Goal: Transaction & Acquisition: Subscribe to service/newsletter

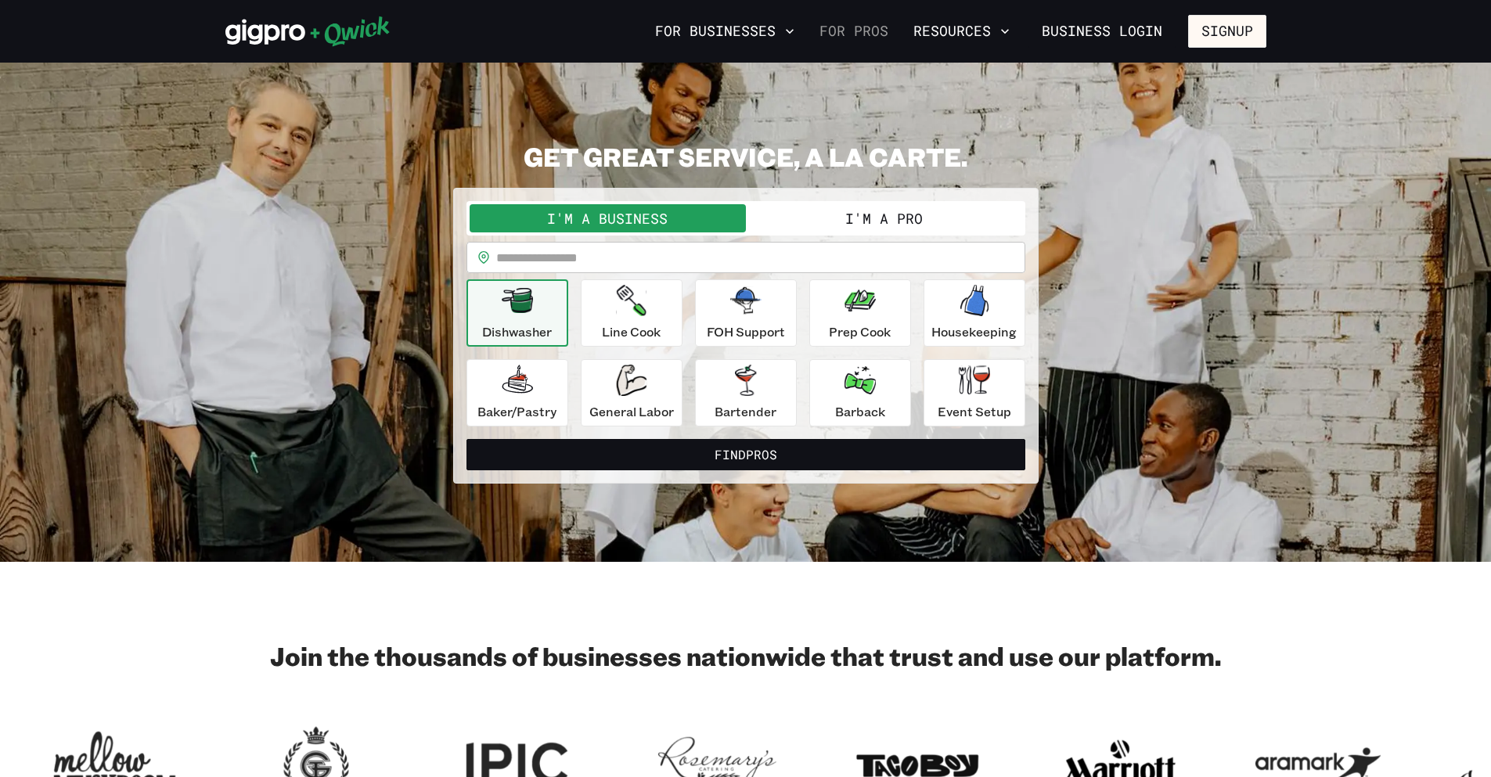
click at [840, 33] on link "For Pros" at bounding box center [853, 31] width 81 height 27
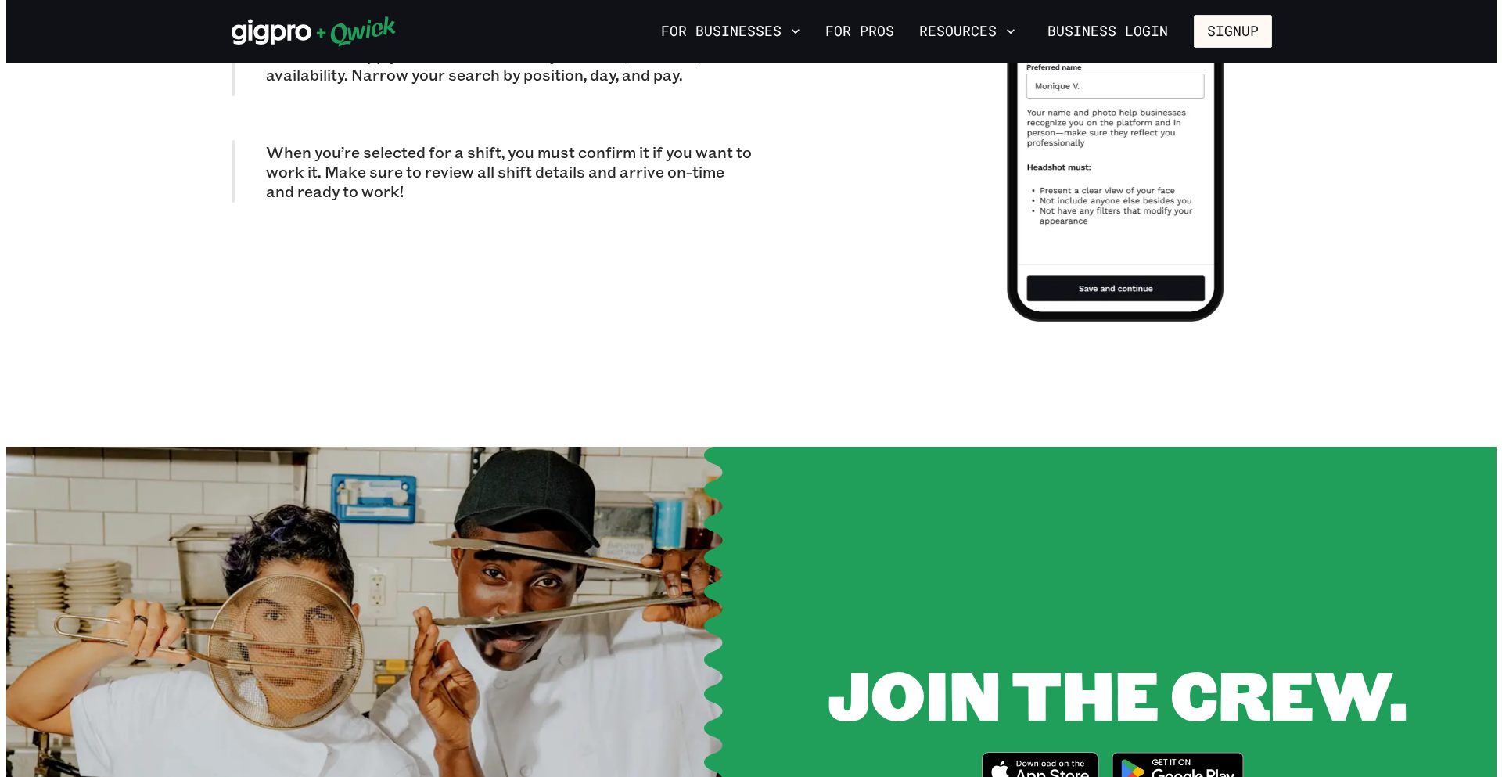
scroll to position [1408, 0]
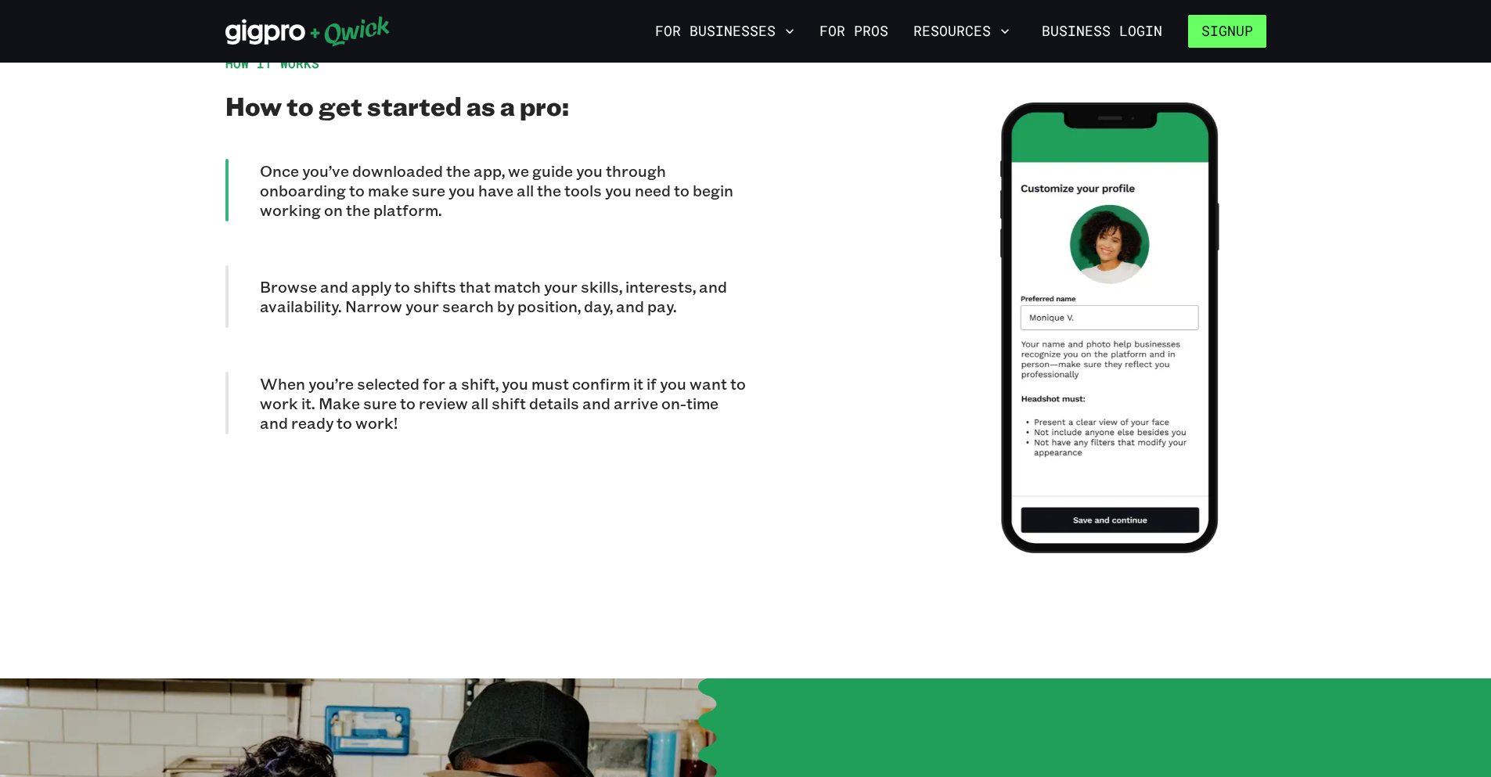
click at [1246, 27] on button "Signup" at bounding box center [1227, 31] width 78 height 33
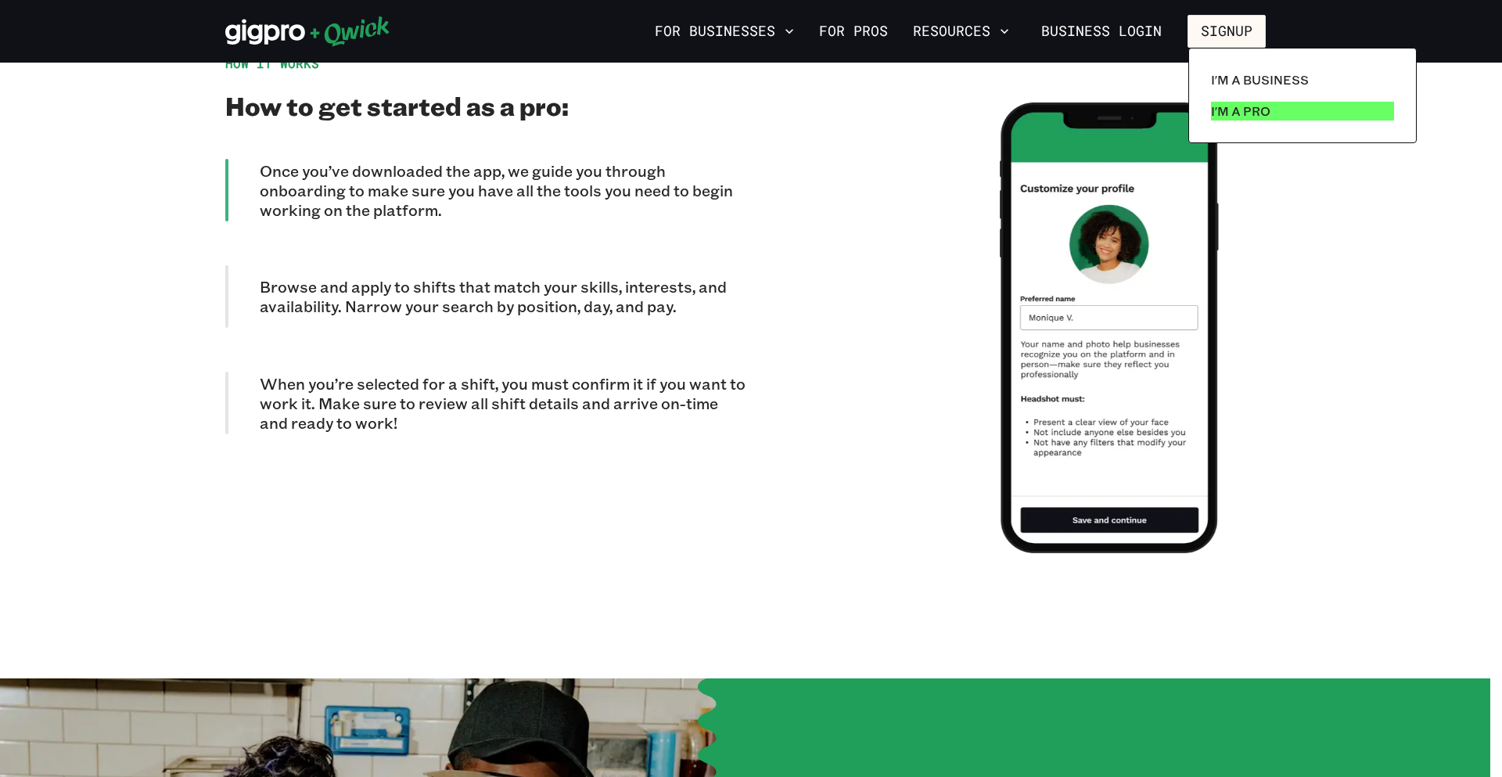
click at [1259, 103] on p "I'm a Pro" at bounding box center [1240, 111] width 59 height 19
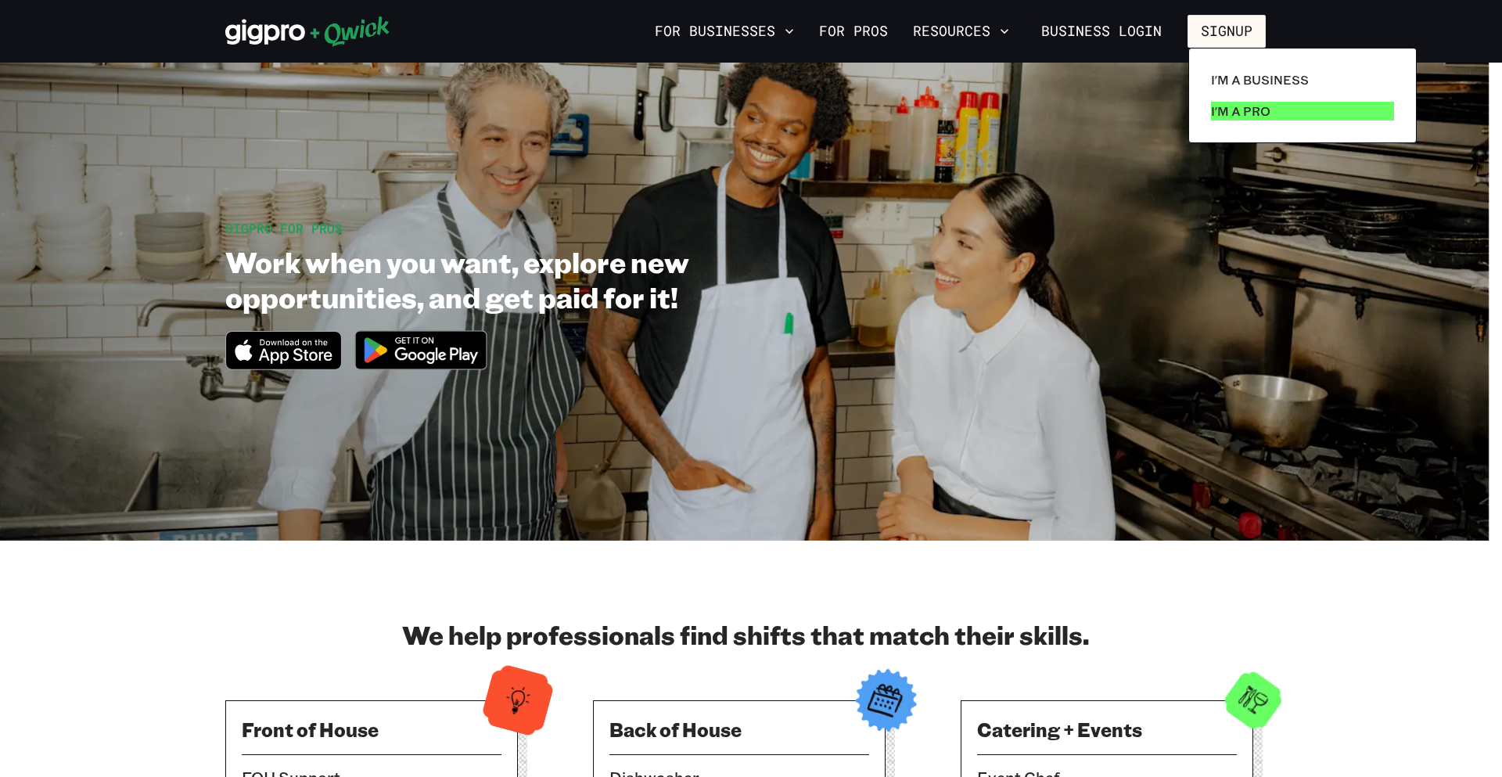
click at [1271, 106] on link "I'm a Pro" at bounding box center [1303, 110] width 196 height 31
click at [1244, 109] on p "I'm a Pro" at bounding box center [1240, 111] width 59 height 19
click at [1246, 110] on p "I'm a Pro" at bounding box center [1240, 111] width 59 height 19
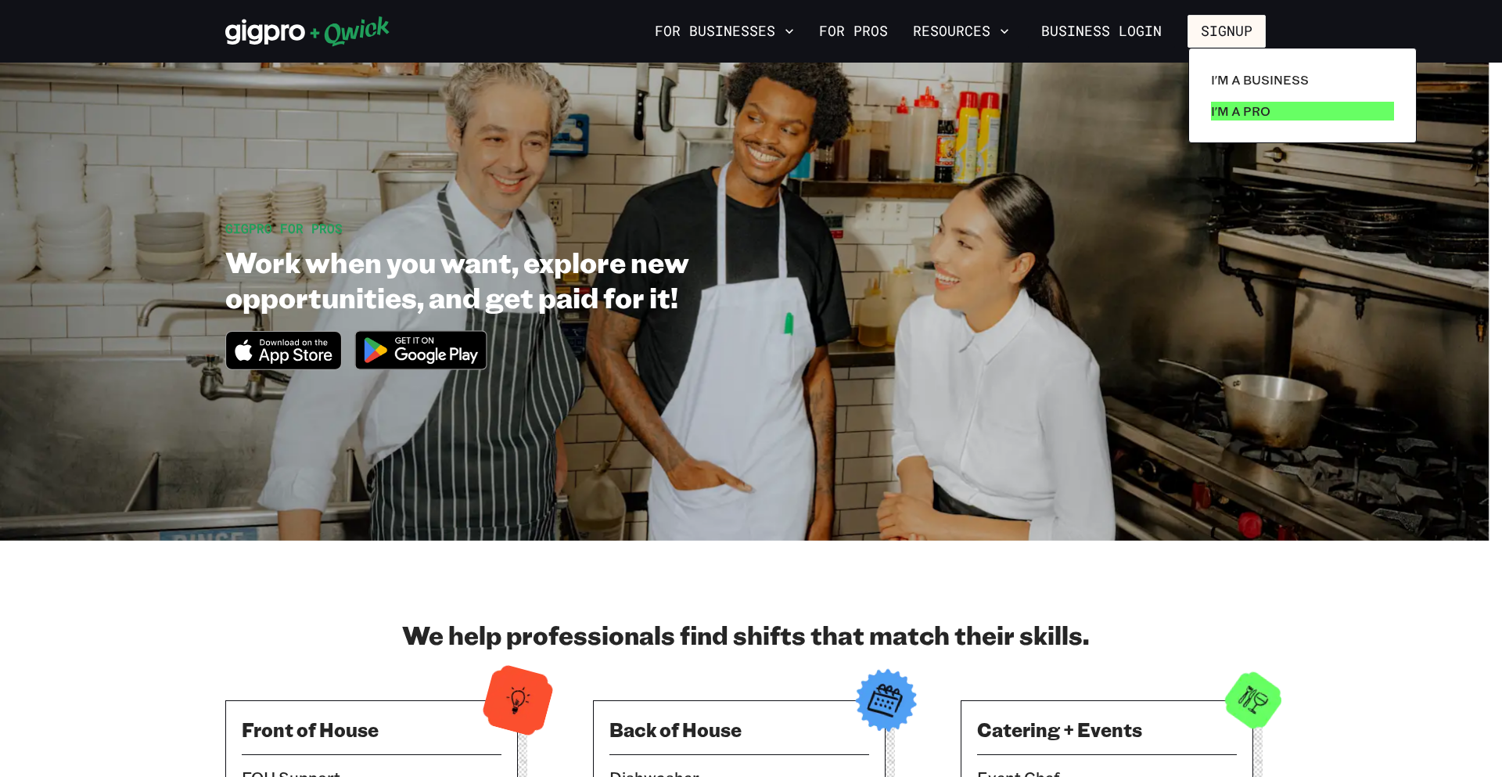
click at [1246, 110] on p "I'm a Pro" at bounding box center [1240, 111] width 59 height 19
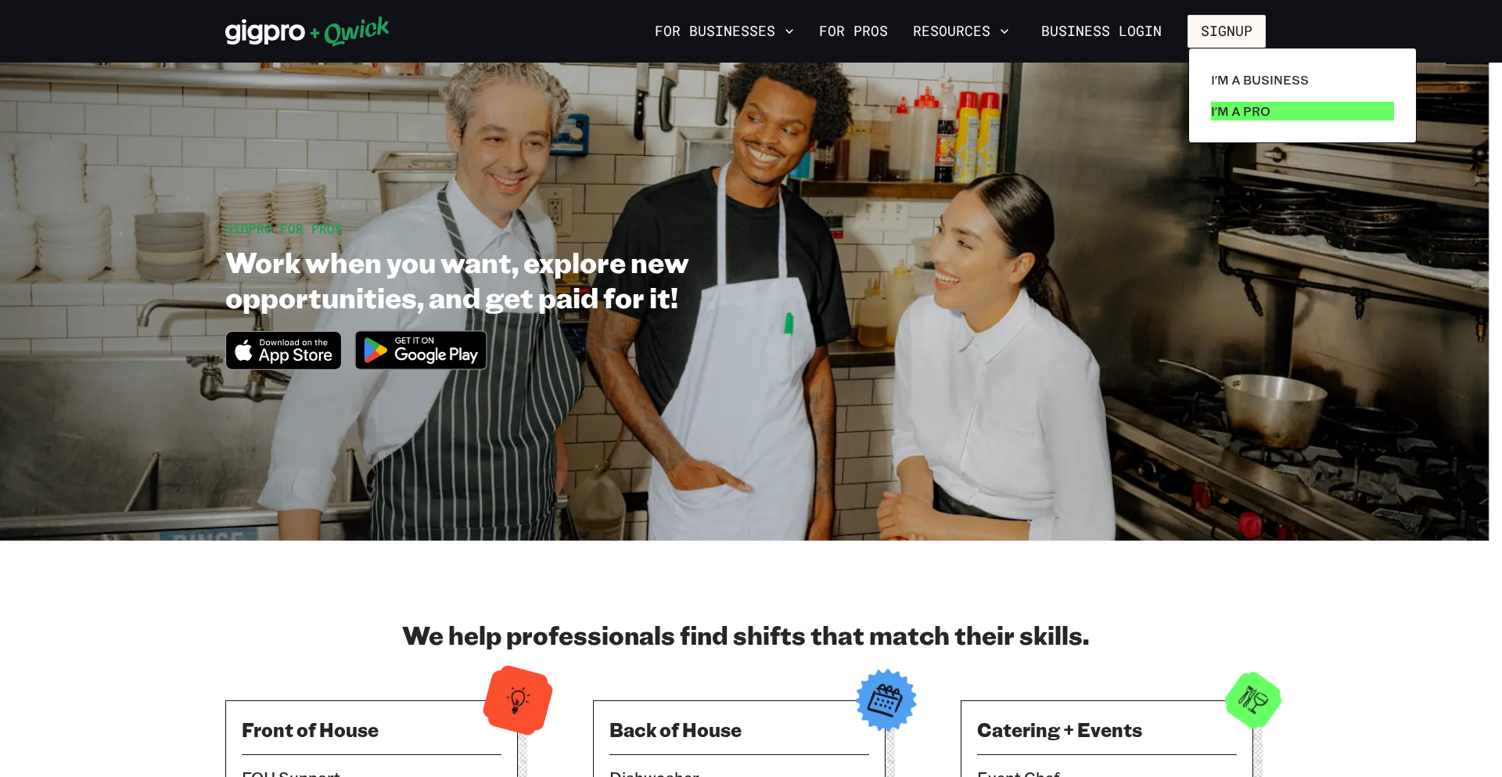
click at [1246, 110] on p "I'm a Pro" at bounding box center [1240, 111] width 59 height 19
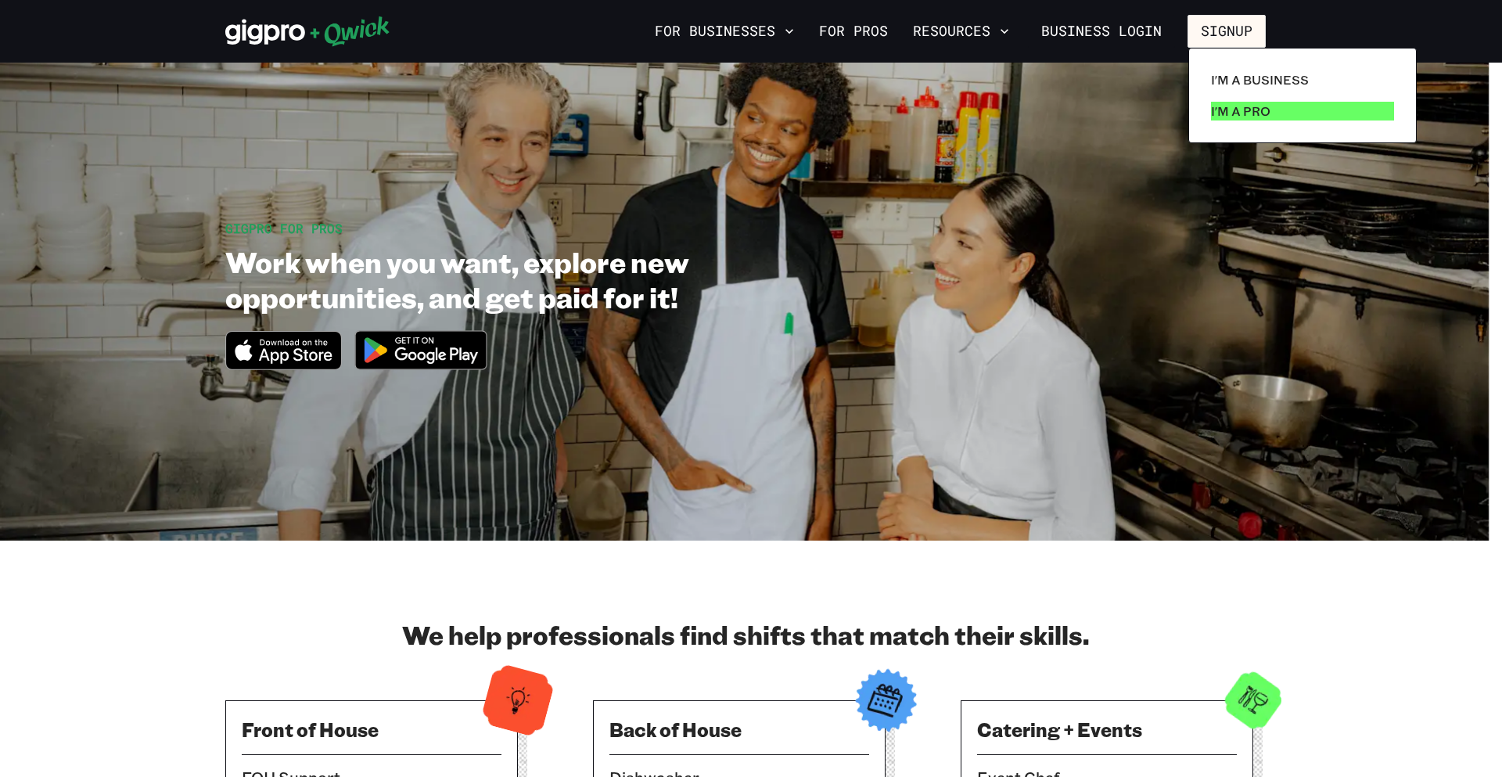
click at [1225, 111] on p "I'm a Pro" at bounding box center [1240, 111] width 59 height 19
click at [1228, 113] on p "I'm a Pro" at bounding box center [1240, 111] width 59 height 19
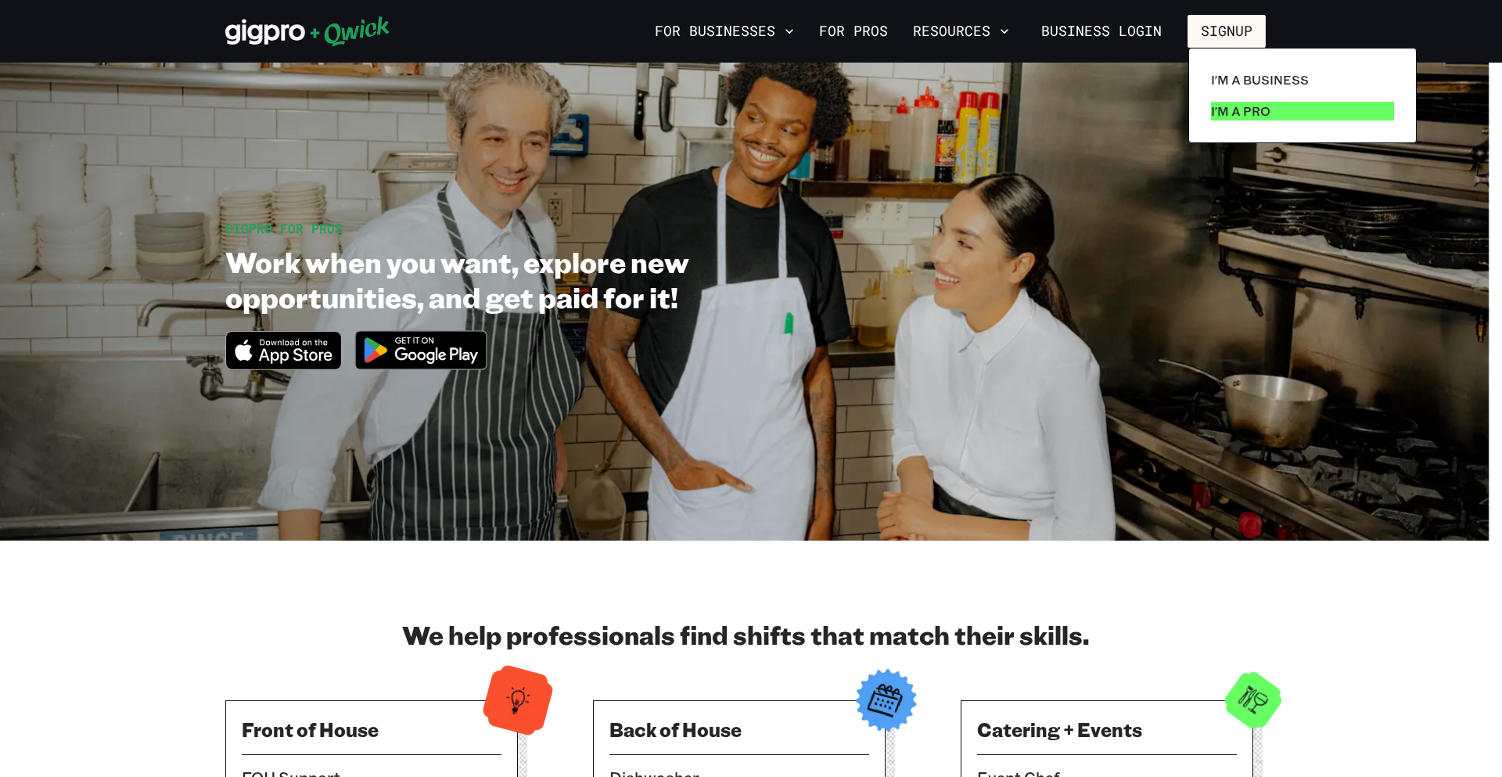
click at [1228, 113] on p "I'm a Pro" at bounding box center [1240, 111] width 59 height 19
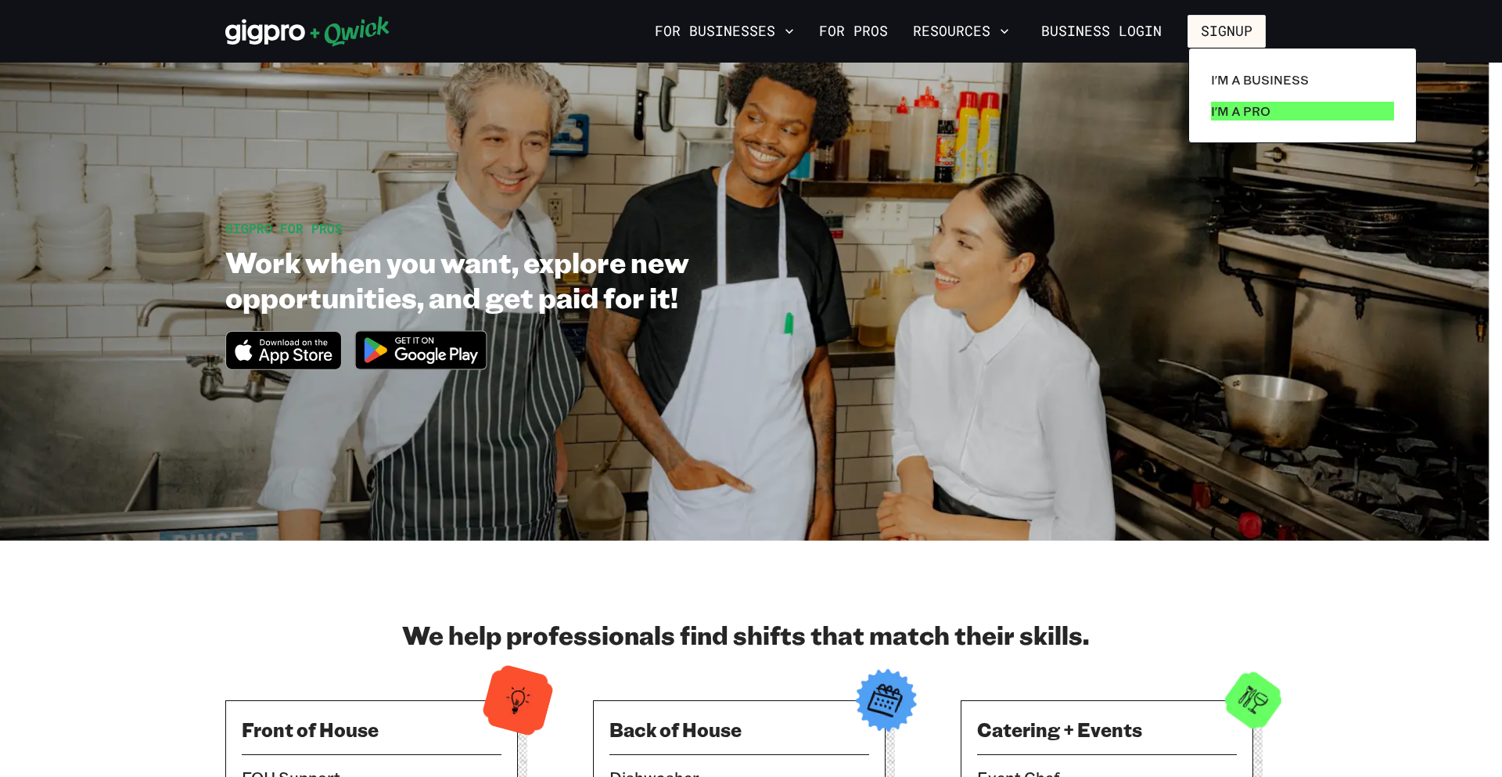
click at [1228, 113] on p "I'm a Pro" at bounding box center [1240, 111] width 59 height 19
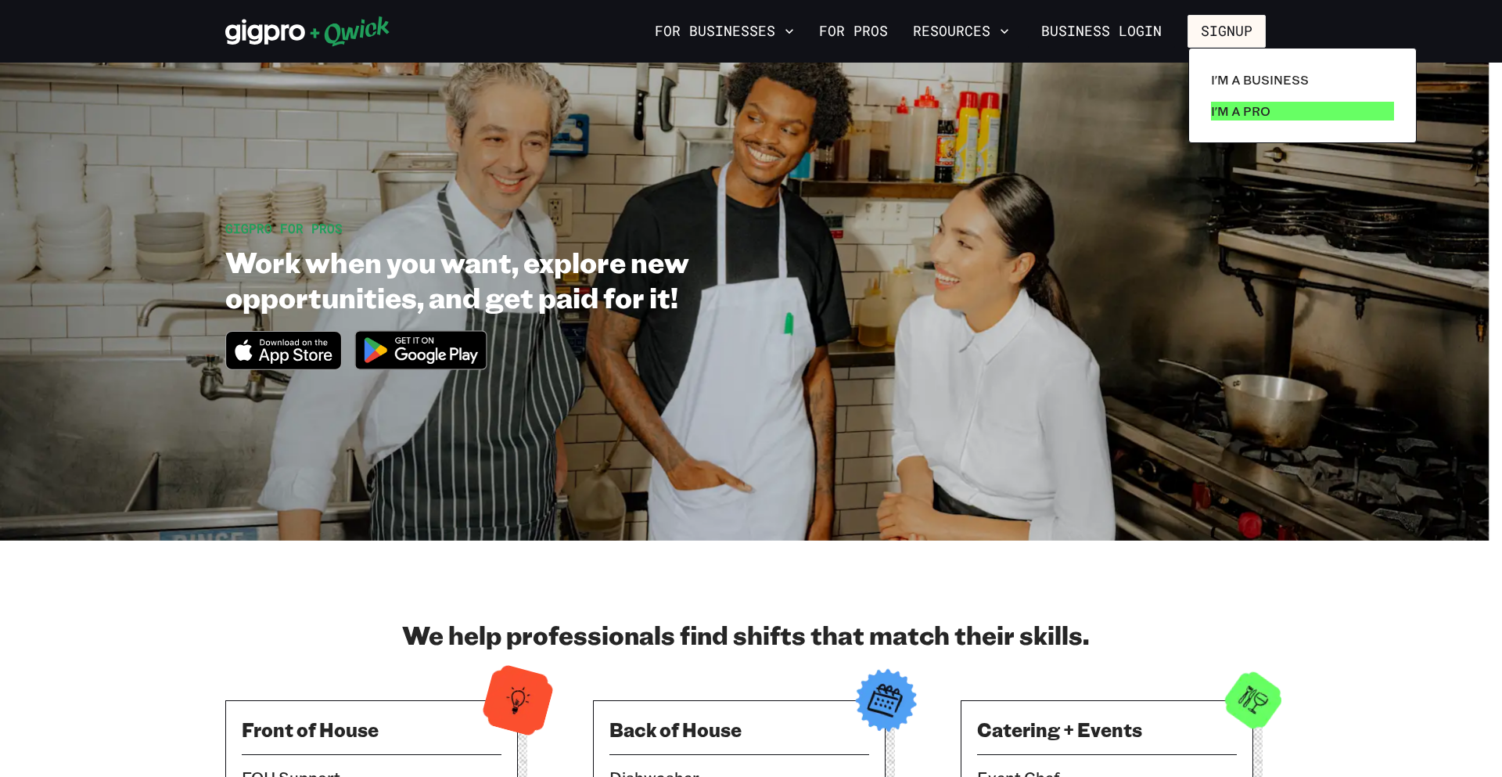
click at [1228, 113] on p "I'm a Pro" at bounding box center [1240, 111] width 59 height 19
click at [1230, 113] on p "I'm a Pro" at bounding box center [1240, 111] width 59 height 19
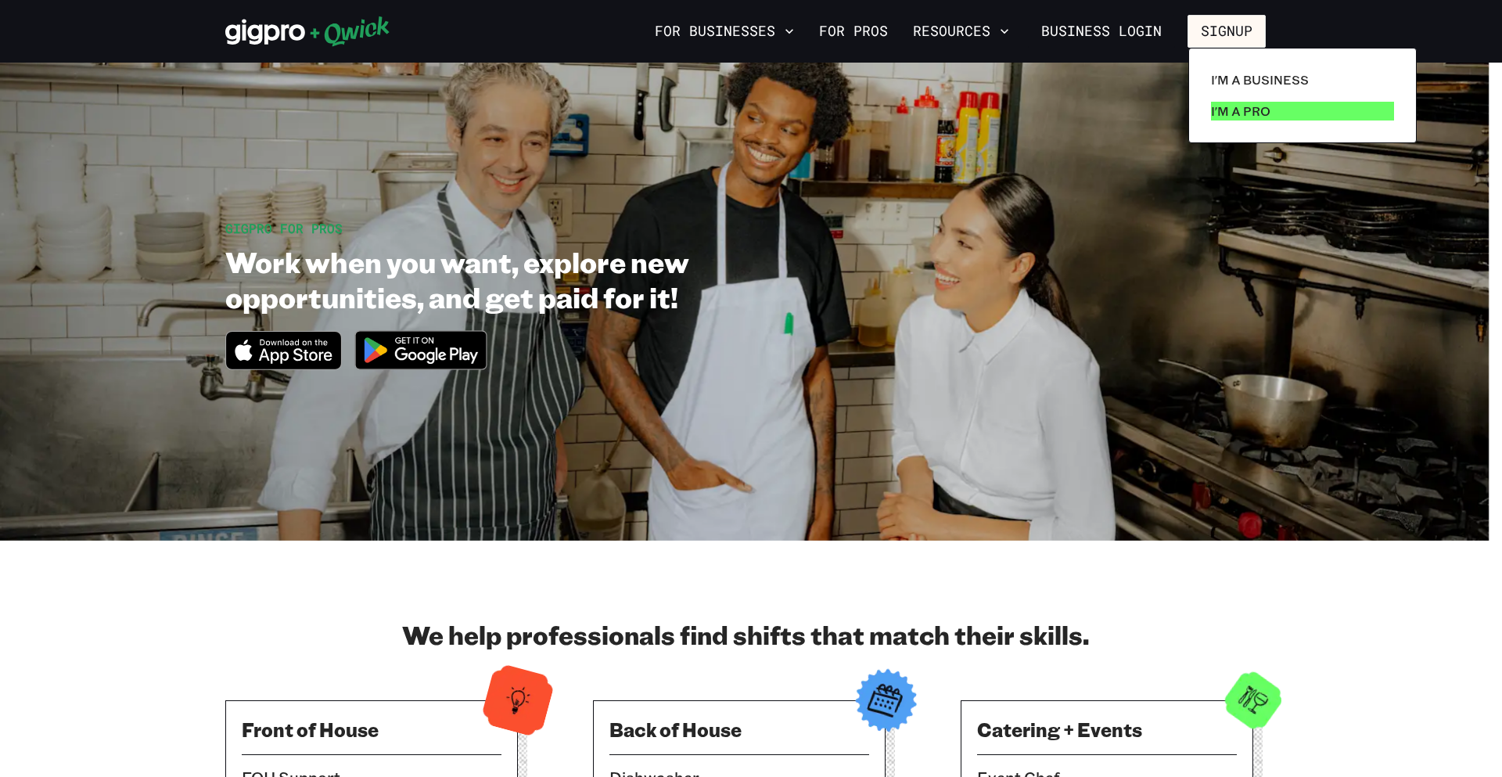
click at [1230, 113] on p "I'm a Pro" at bounding box center [1240, 111] width 59 height 19
click at [1232, 113] on p "I'm a Pro" at bounding box center [1240, 111] width 59 height 19
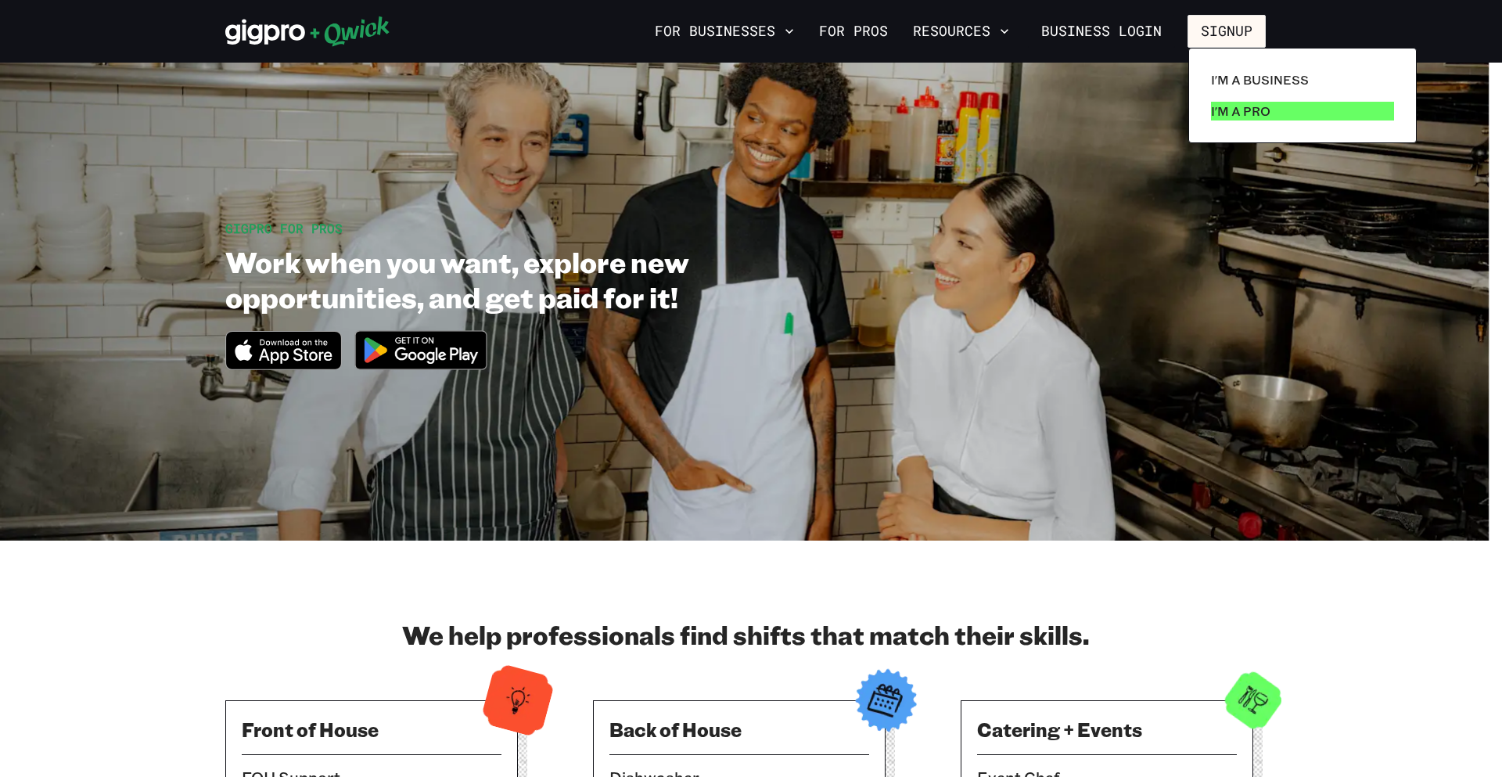
click at [1232, 113] on p "I'm a Pro" at bounding box center [1240, 111] width 59 height 19
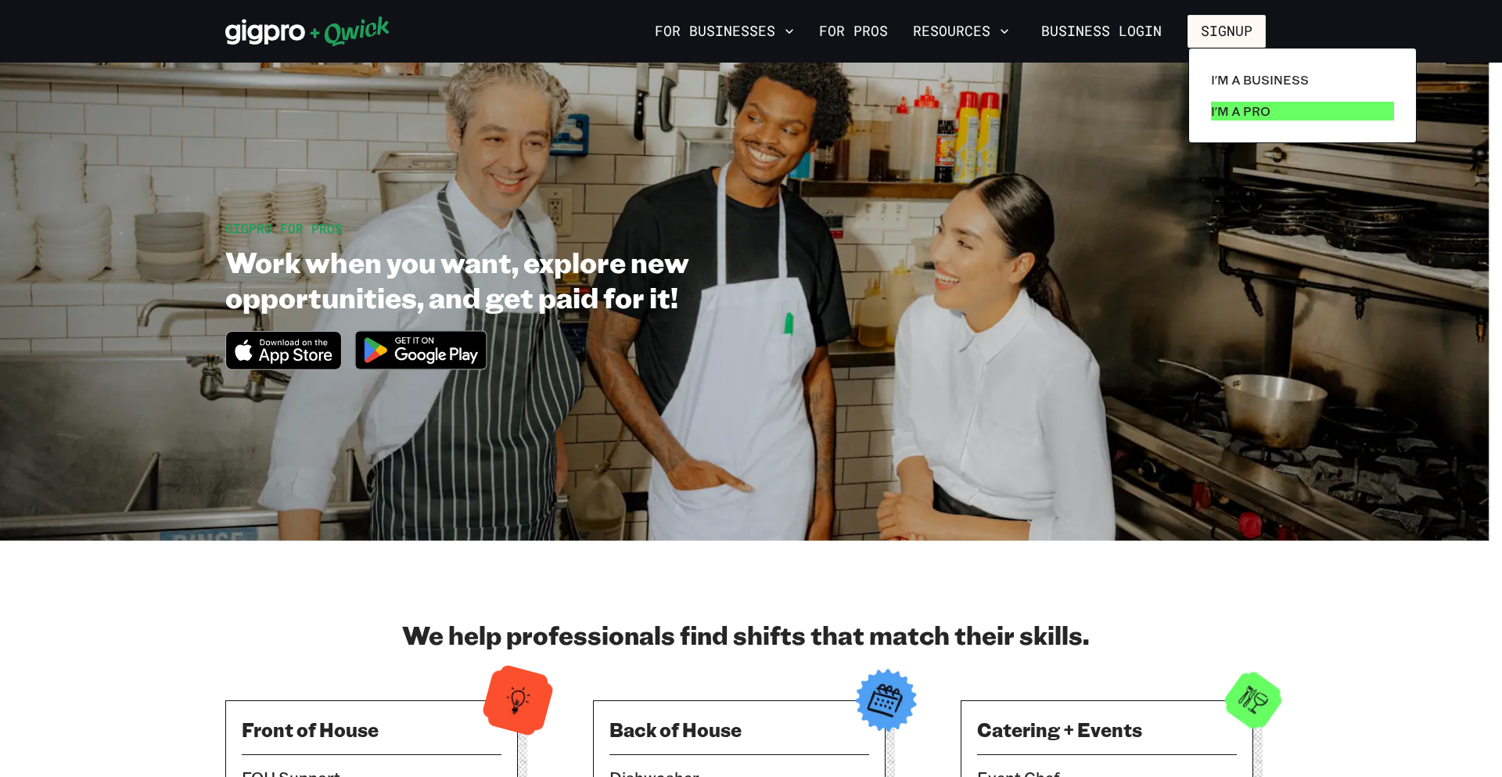
click at [1232, 113] on p "I'm a Pro" at bounding box center [1240, 111] width 59 height 19
click at [1232, 111] on p "I'm a Pro" at bounding box center [1240, 111] width 59 height 19
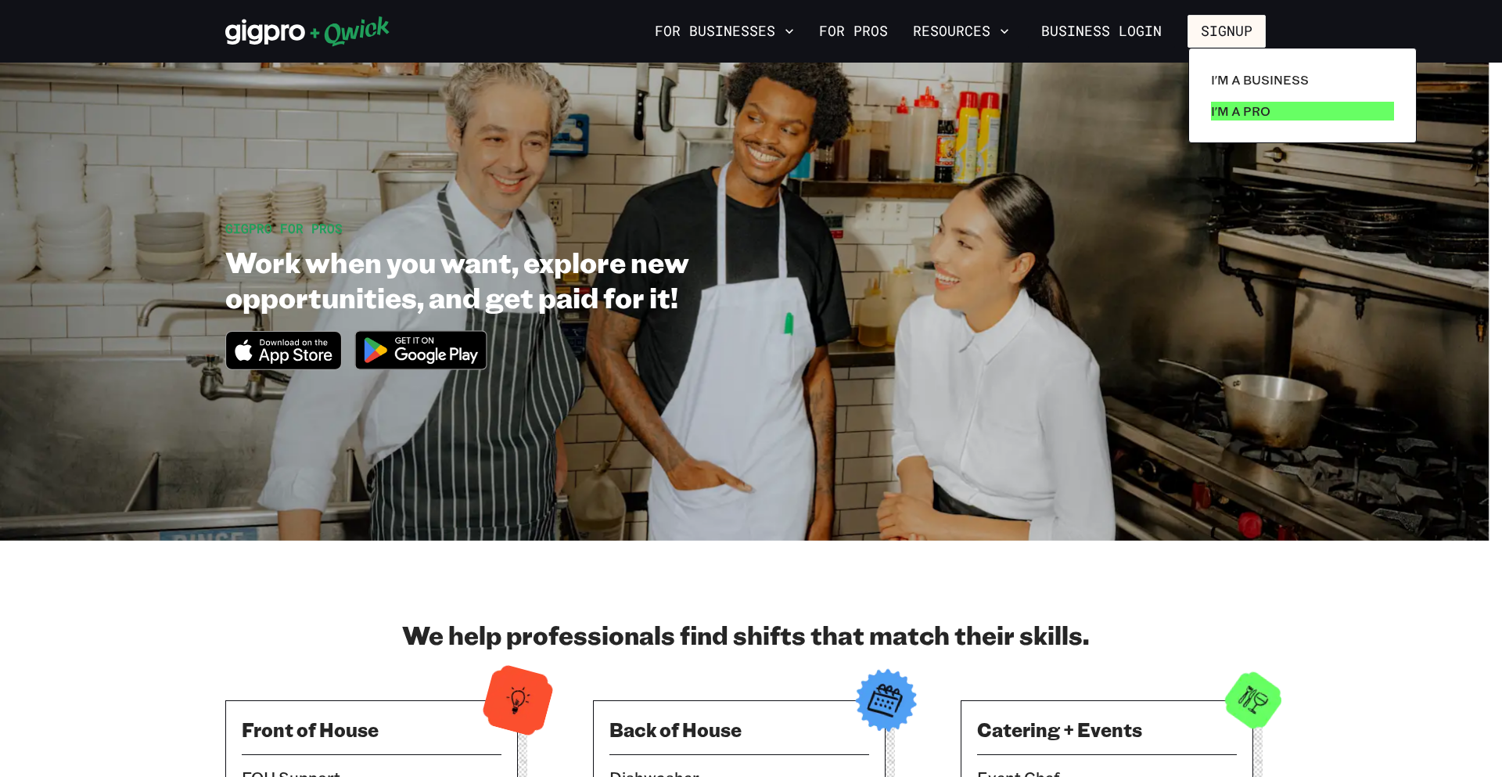
click at [1232, 111] on p "I'm a Pro" at bounding box center [1240, 111] width 59 height 19
click at [1233, 111] on p "I'm a Pro" at bounding box center [1240, 111] width 59 height 19
click at [1220, 116] on p "I'm a Pro" at bounding box center [1240, 111] width 59 height 19
